Goal: Book appointment/travel/reservation

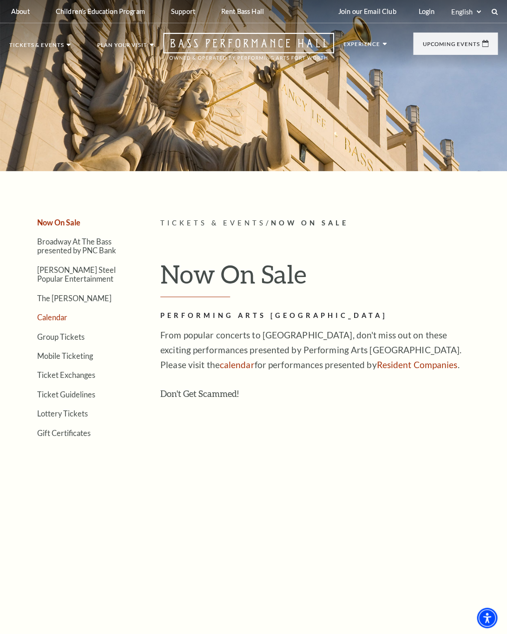
click at [54, 317] on link "Calendar" at bounding box center [52, 317] width 30 height 9
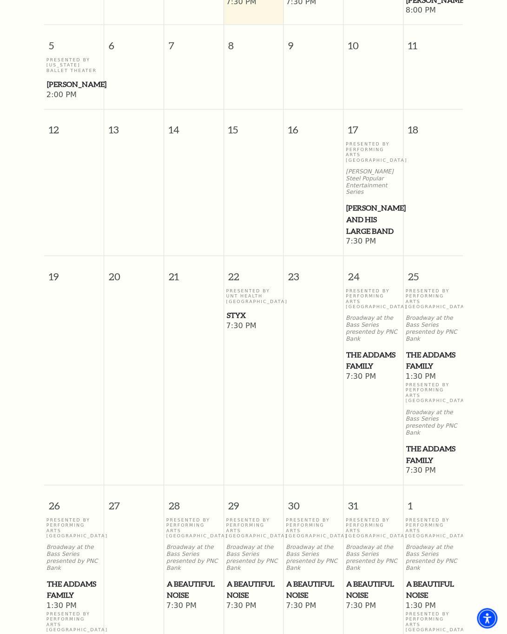
scroll to position [329, 0]
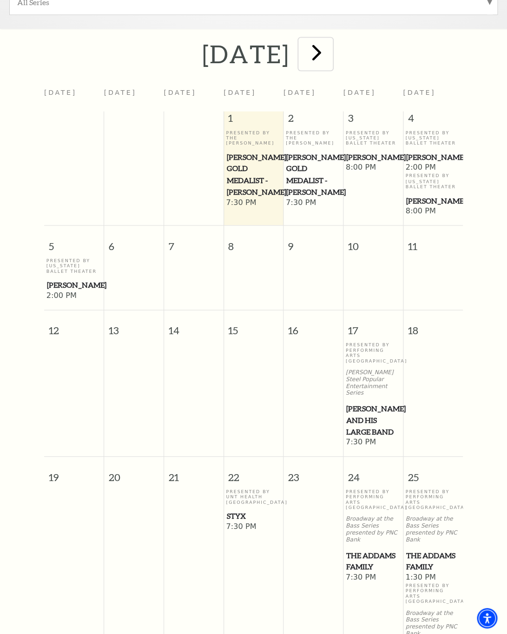
click at [330, 51] on span "next" at bounding box center [316, 52] width 26 height 26
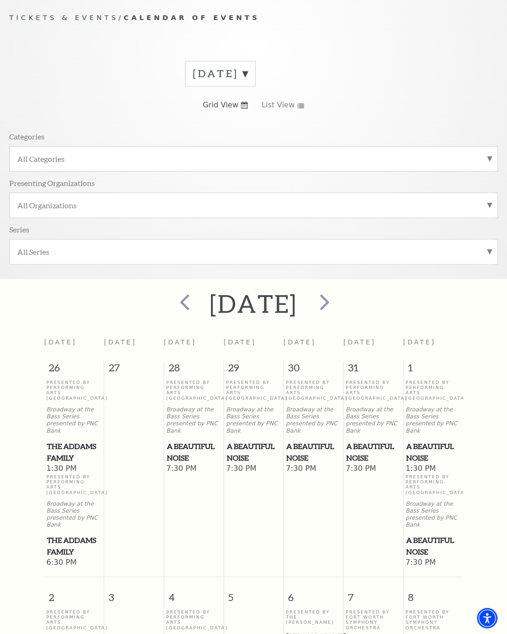
scroll to position [78, 0]
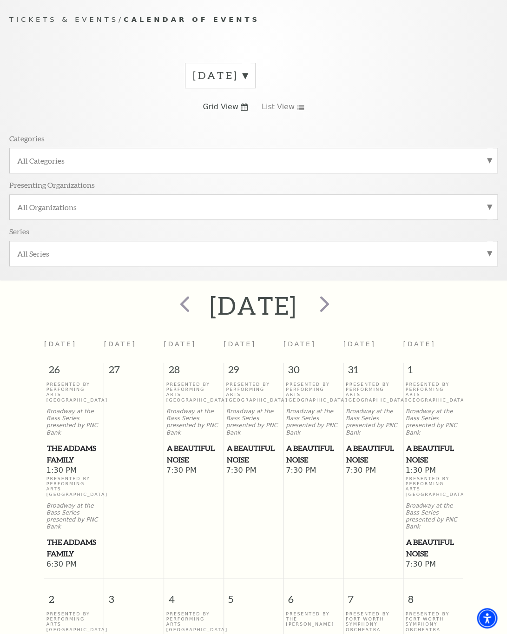
click at [292, 155] on div "All Categories" at bounding box center [253, 160] width 488 height 26
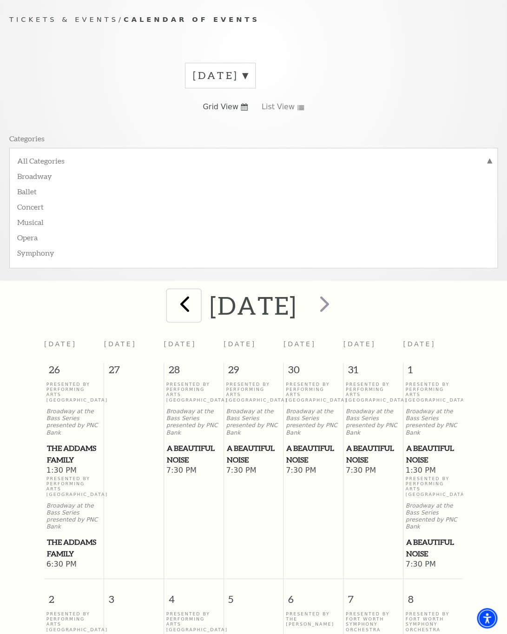
click at [167, 320] on button "prev" at bounding box center [184, 304] width 34 height 33
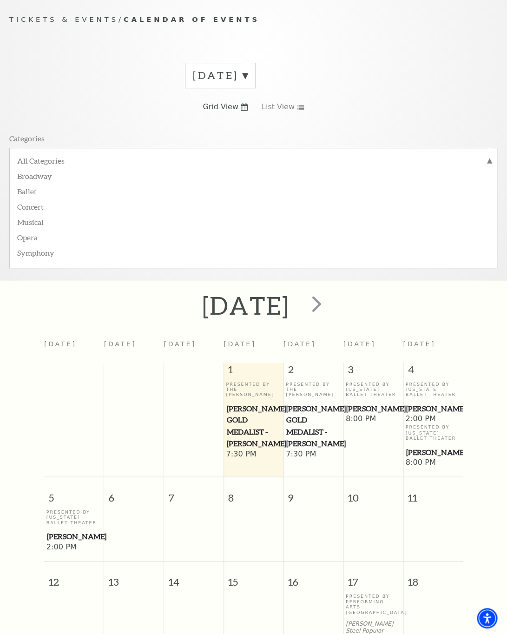
click at [356, 410] on span "[PERSON_NAME]" at bounding box center [373, 408] width 54 height 12
